Goal: Information Seeking & Learning: Learn about a topic

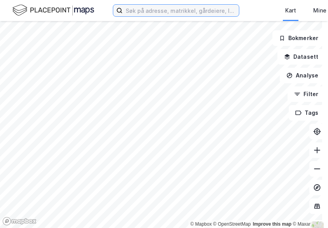
click at [145, 11] on input at bounding box center [181, 11] width 116 height 12
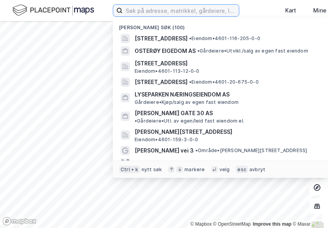
paste input "[STREET_ADDRESS]"
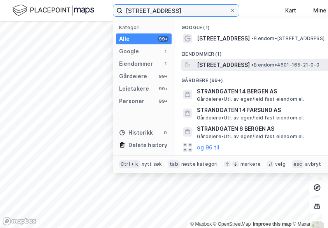
type input "[STREET_ADDRESS]"
click at [197, 62] on span "[STREET_ADDRESS]" at bounding box center [223, 64] width 53 height 9
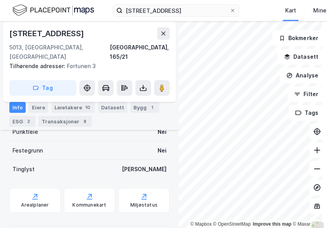
scroll to position [298, 0]
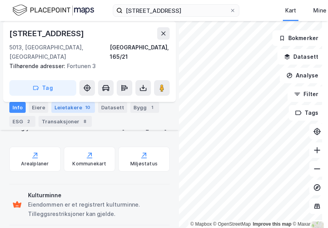
click at [69, 109] on div "Leietakere 10" at bounding box center [73, 107] width 44 height 11
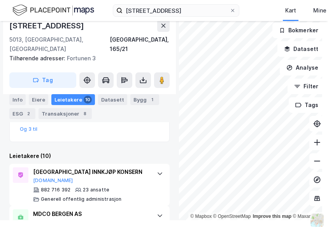
scroll to position [152, 0]
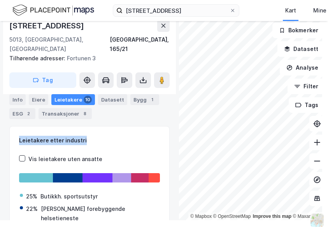
drag, startPoint x: 85, startPoint y: 129, endPoint x: 19, endPoint y: 125, distance: 66.3
click at [19, 126] on div "Leietakere etter industri Vis leietakere uten ansatte 25% Butikkh. sportsutstyr…" at bounding box center [89, 190] width 160 height 129
click at [17, 126] on div "Leietakere etter industri Vis leietakere uten ansatte 25% Butikkh. sportsutstyr…" at bounding box center [89, 190] width 160 height 129
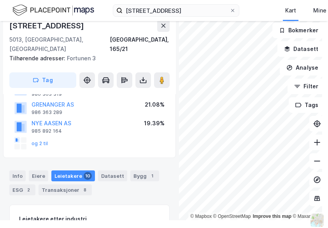
scroll to position [78, 0]
